Goal: Task Accomplishment & Management: Manage account settings

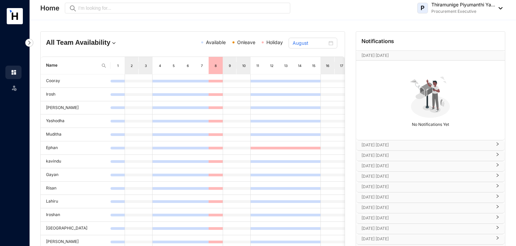
click at [502, 11] on div "P Thiramunige Piyumanthi Ya... Procurement Executive" at bounding box center [460, 7] width 85 height 13
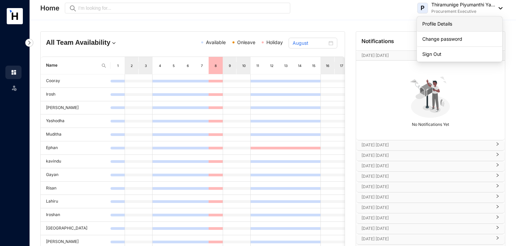
click at [448, 24] on link "Profile Details" at bounding box center [460, 24] width 75 height 7
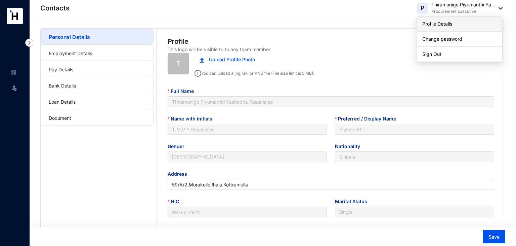
type input "[DATE]"
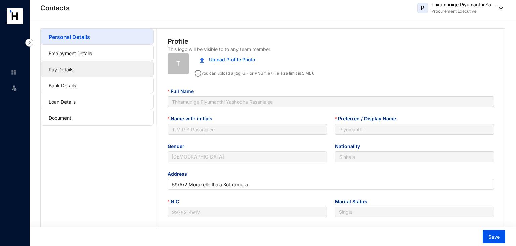
click at [73, 67] on link "Pay Details" at bounding box center [61, 70] width 25 height 6
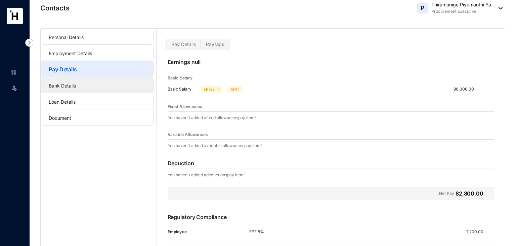
click at [76, 84] on link "Bank Details" at bounding box center [62, 86] width 27 height 6
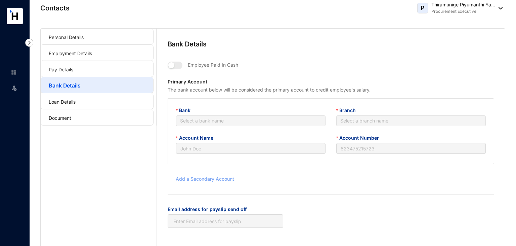
type input "T.M.P.Y.Rasanjalee"
type input "083200240008553"
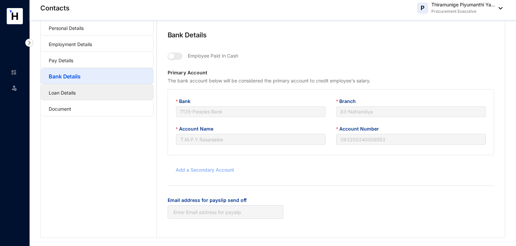
click at [67, 90] on link "Loan Details" at bounding box center [62, 93] width 27 height 6
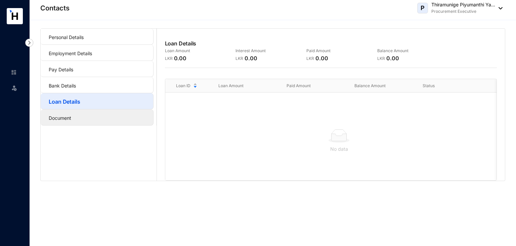
click at [71, 120] on link "Document" at bounding box center [60, 118] width 23 height 6
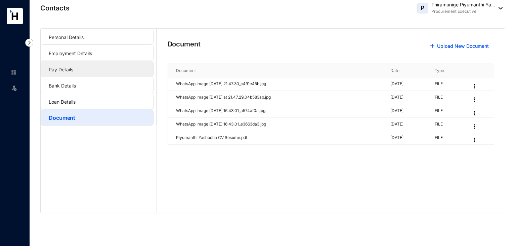
click at [73, 71] on link "Pay Details" at bounding box center [61, 70] width 25 height 6
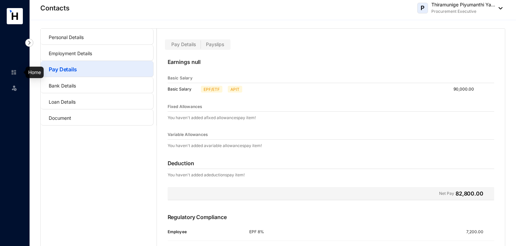
click at [14, 72] on img at bounding box center [14, 72] width 6 height 6
